Goal: Information Seeking & Learning: Understand process/instructions

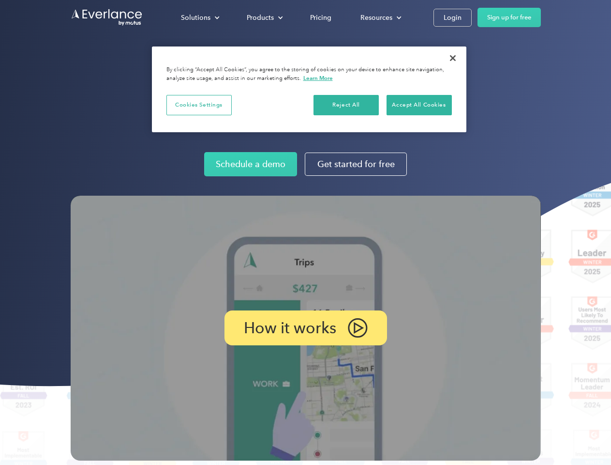
click at [305, 232] on img at bounding box center [306, 328] width 470 height 265
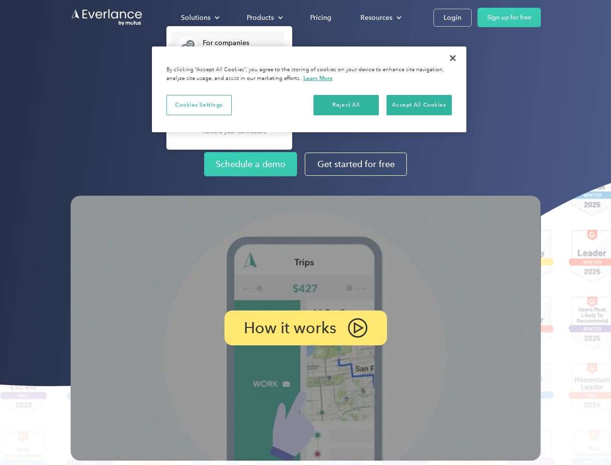
click at [200, 17] on div "Solutions" at bounding box center [196, 18] width 30 height 12
click at [264, 17] on div "Products" at bounding box center [260, 18] width 27 height 12
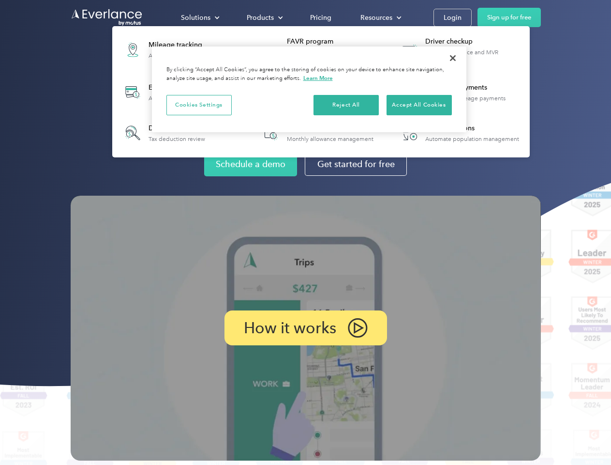
click at [380, 17] on div "Resources" at bounding box center [377, 18] width 32 height 12
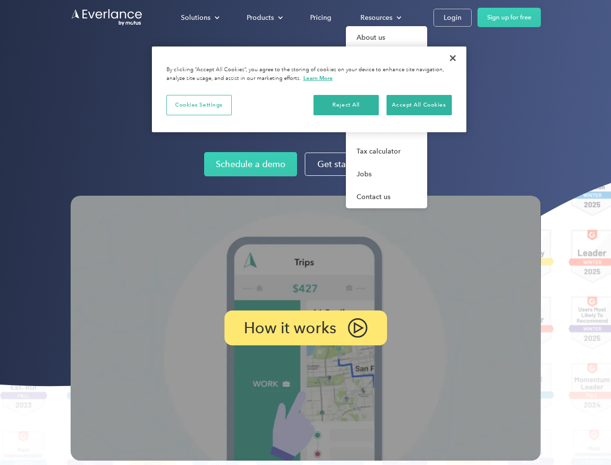
click at [305, 328] on p "How it works" at bounding box center [290, 328] width 92 height 12
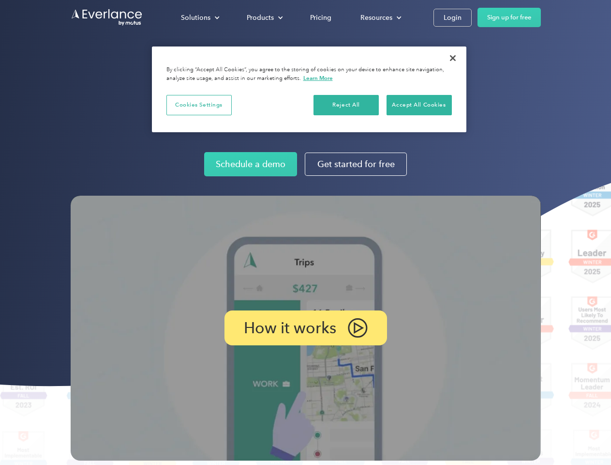
click at [199, 105] on button "Cookies Settings" at bounding box center [198, 105] width 65 height 20
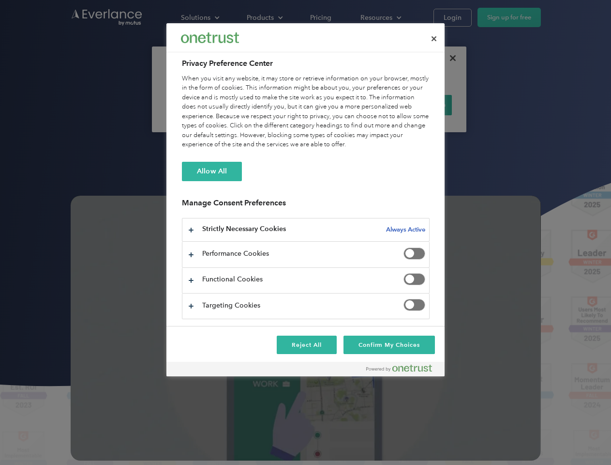
click at [347, 105] on div "When you visit any website, it may store or retrieve information on your browse…" at bounding box center [306, 112] width 248 height 76
click at [419, 105] on div "When you visit any website, it may store or retrieve information on your browse…" at bounding box center [306, 112] width 248 height 76
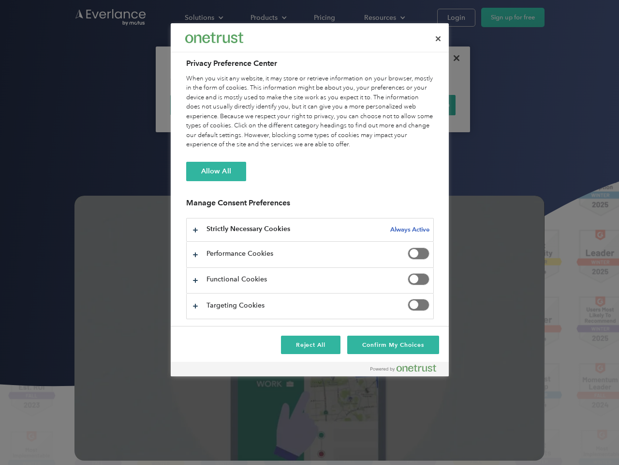
click at [453, 58] on div at bounding box center [309, 232] width 619 height 465
